Goal: Task Accomplishment & Management: Manage account settings

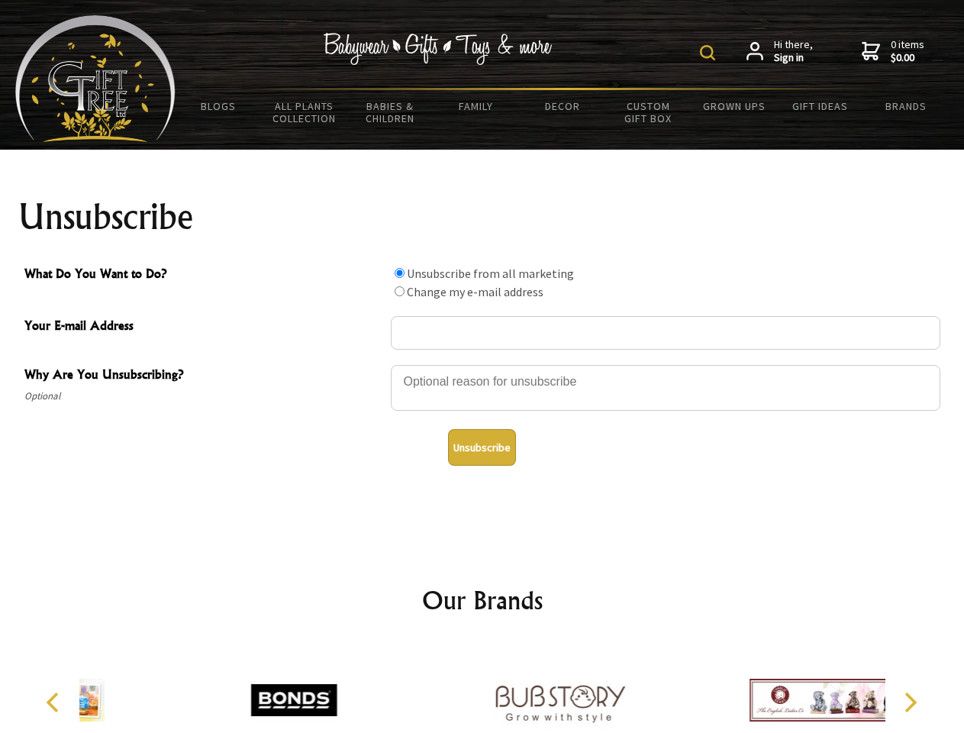
click at [710, 53] on img at bounding box center [707, 52] width 15 height 15
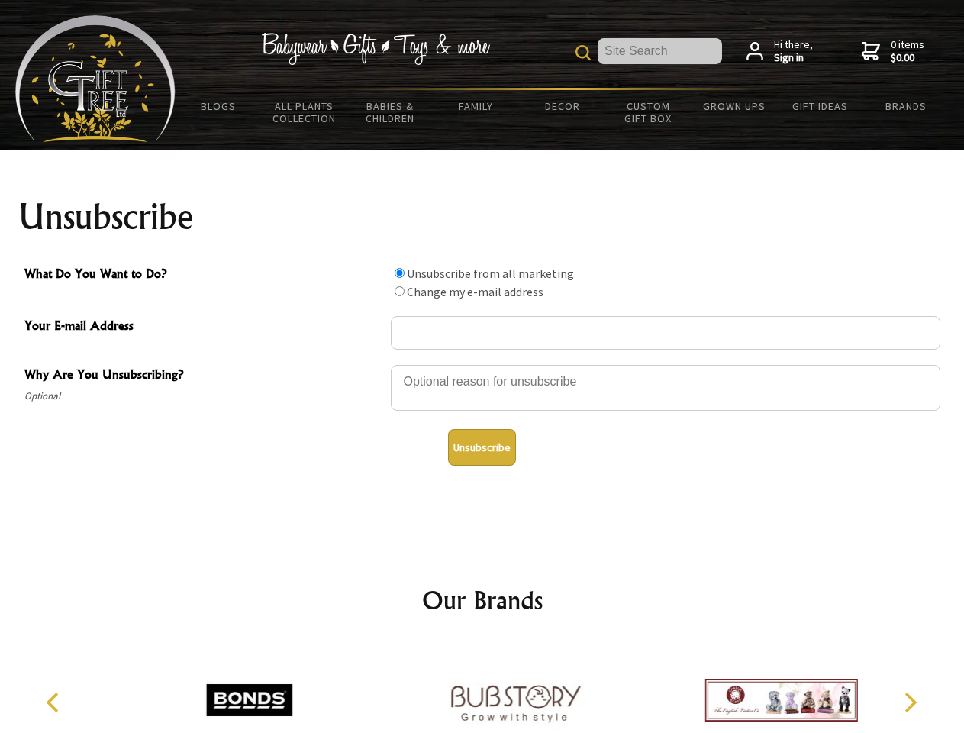
click at [482, 364] on div at bounding box center [665, 389] width 549 height 53
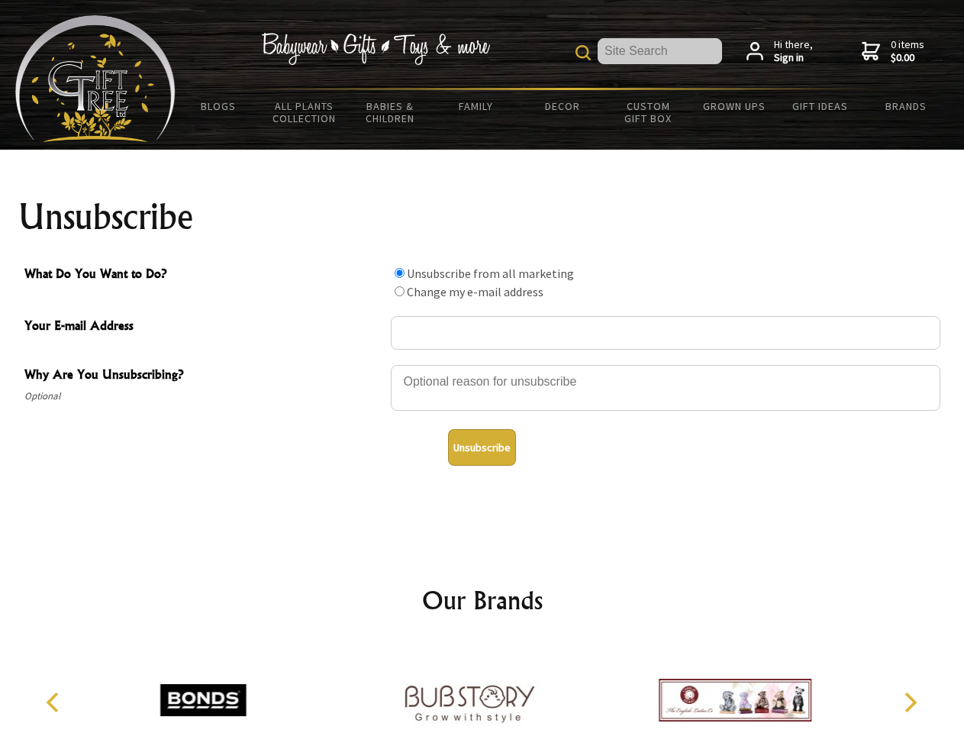
click at [399, 272] on input "What Do You Want to Do?" at bounding box center [400, 273] width 10 height 10
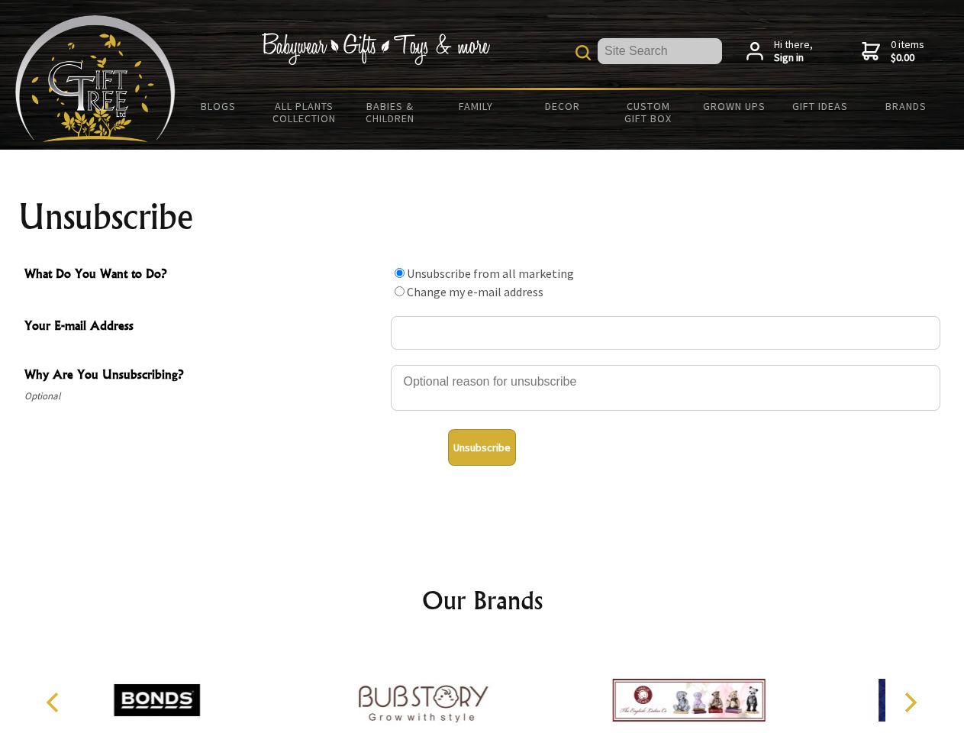
click at [399, 291] on input "What Do You Want to Do?" at bounding box center [400, 291] width 10 height 10
radio input "true"
click at [482, 447] on button "Unsubscribe" at bounding box center [482, 447] width 68 height 37
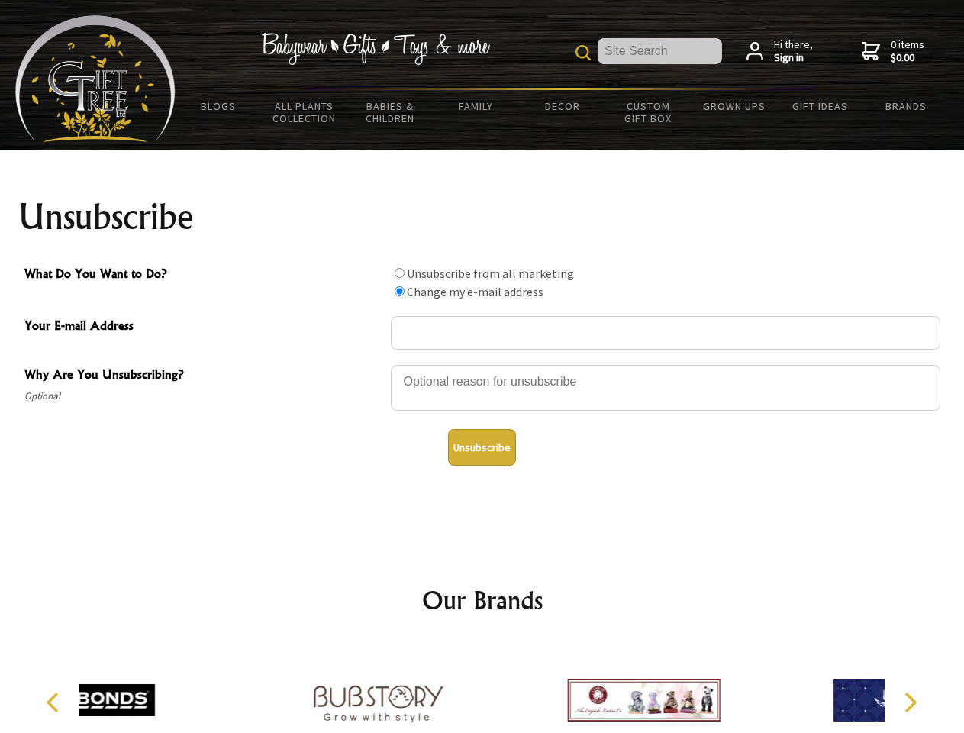
click at [511, 688] on div at bounding box center [644, 702] width 266 height 119
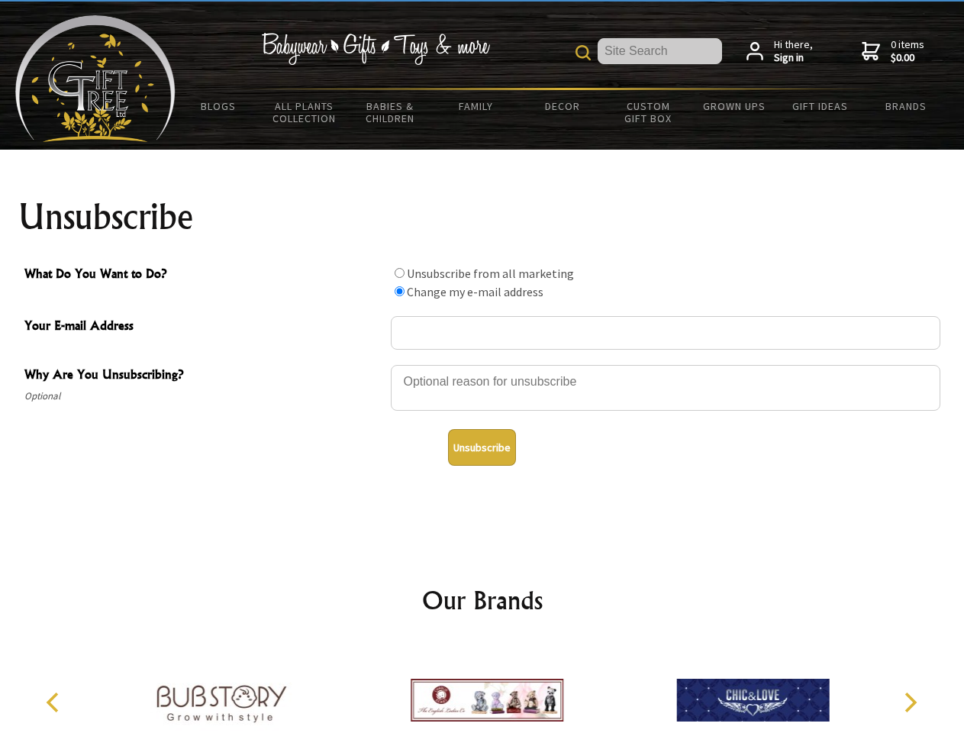
click at [55, 702] on icon "Previous" at bounding box center [54, 702] width 20 height 20
click at [910, 702] on icon "Next" at bounding box center [909, 702] width 20 height 20
